Goal: Navigation & Orientation: Find specific page/section

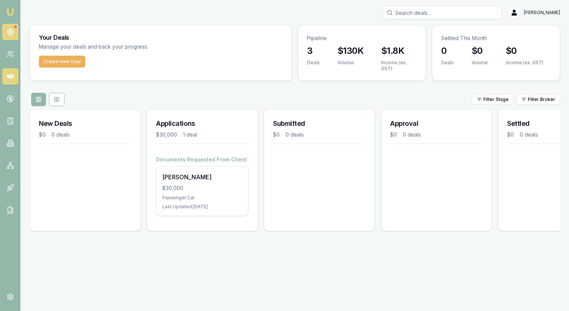
click at [7, 28] on icon at bounding box center [10, 31] width 7 height 7
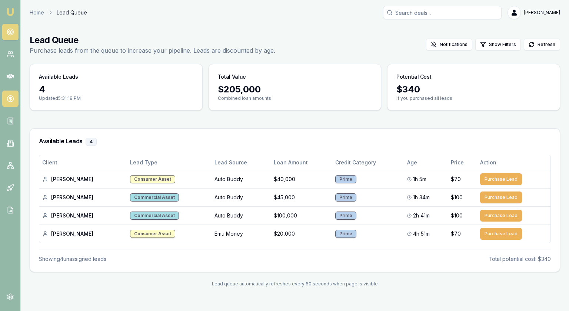
click at [10, 95] on icon at bounding box center [10, 98] width 7 height 7
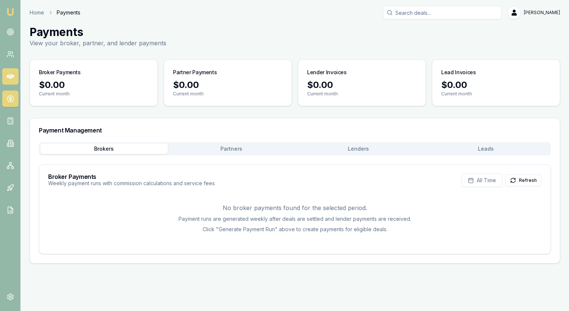
click at [12, 73] on icon at bounding box center [10, 76] width 7 height 7
